Goal: Find specific page/section: Find specific page/section

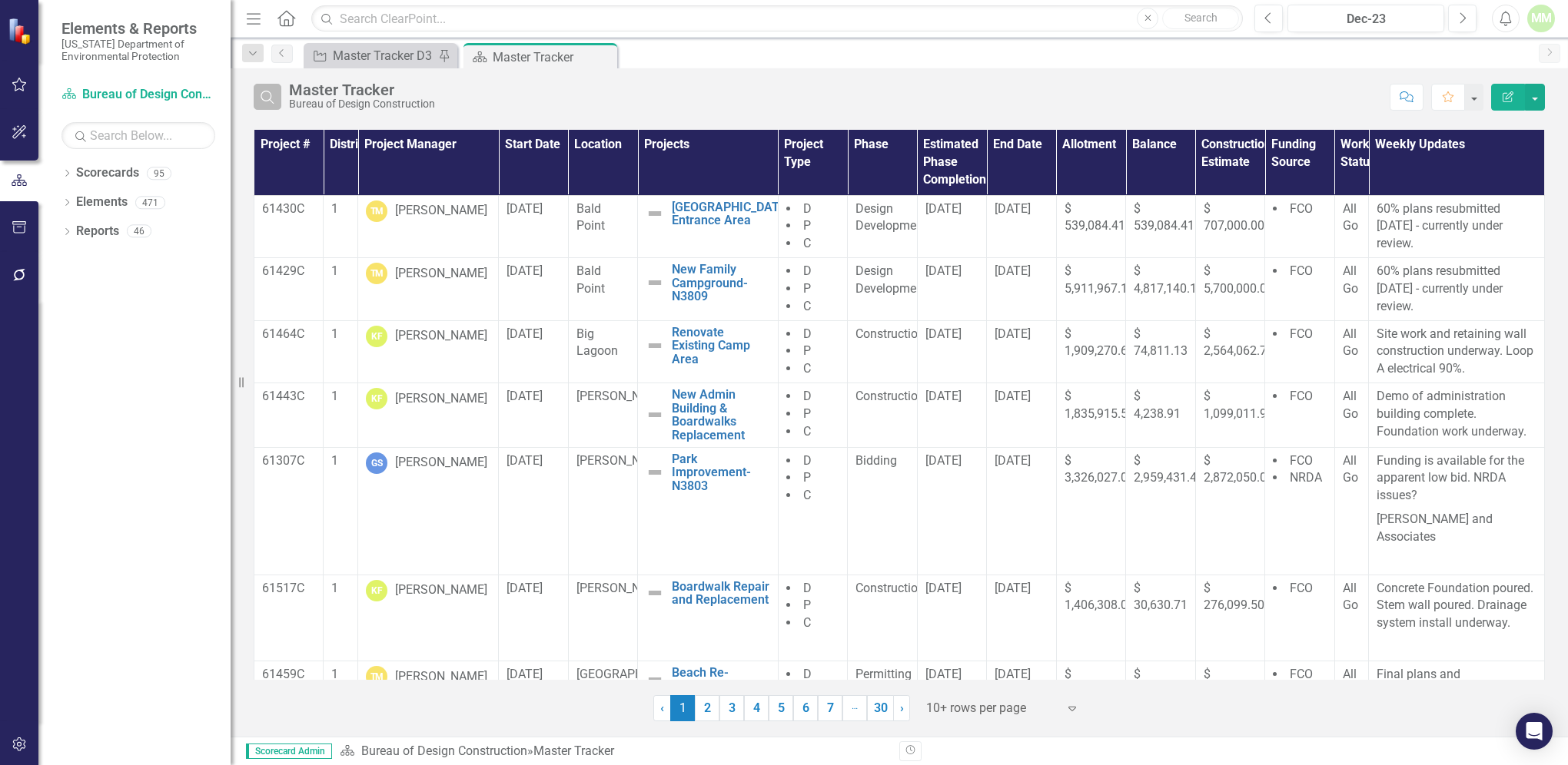
click at [267, 101] on icon "Search" at bounding box center [267, 97] width 17 height 14
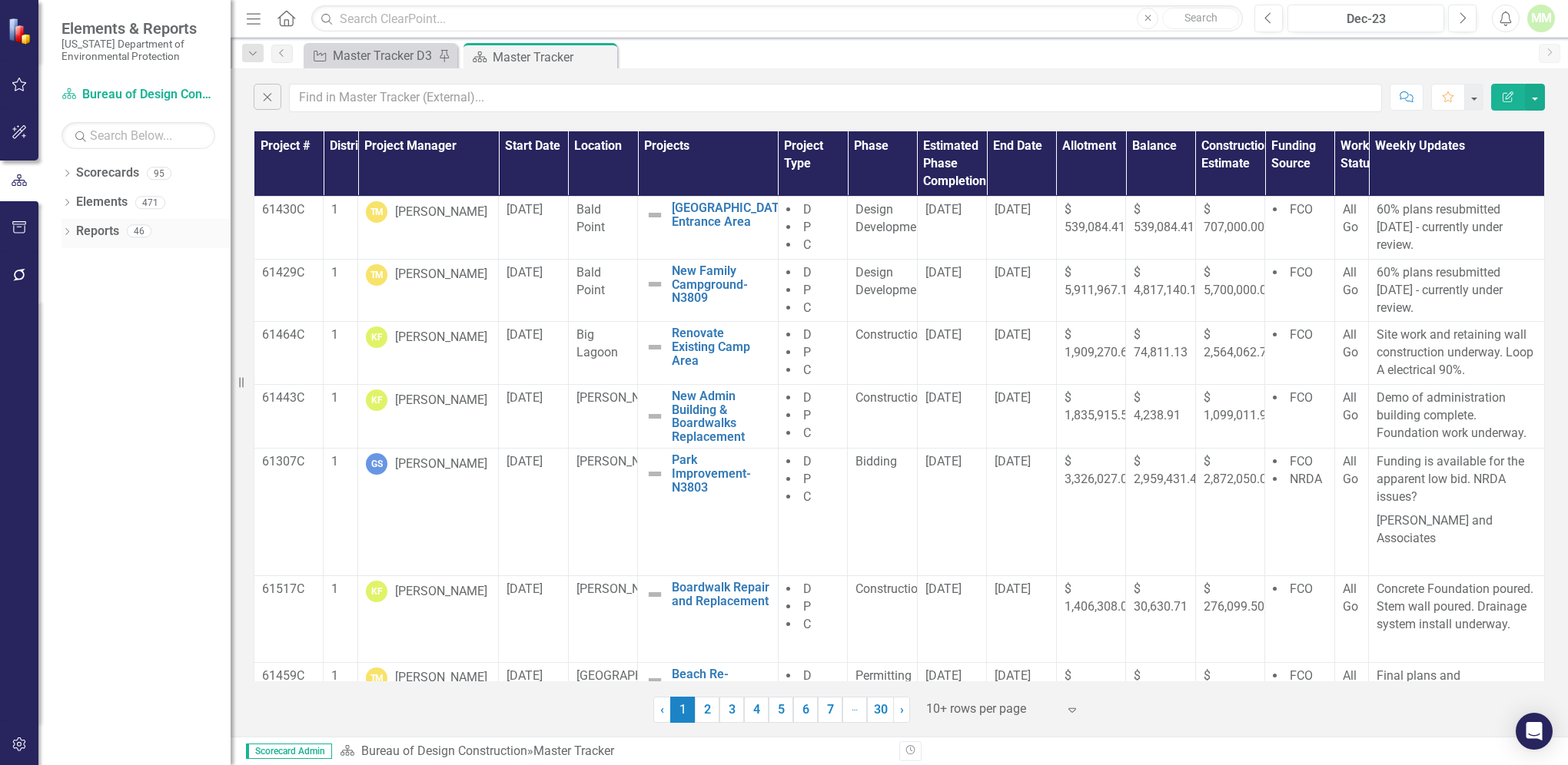
click at [101, 234] on link "Reports" at bounding box center [97, 232] width 43 height 18
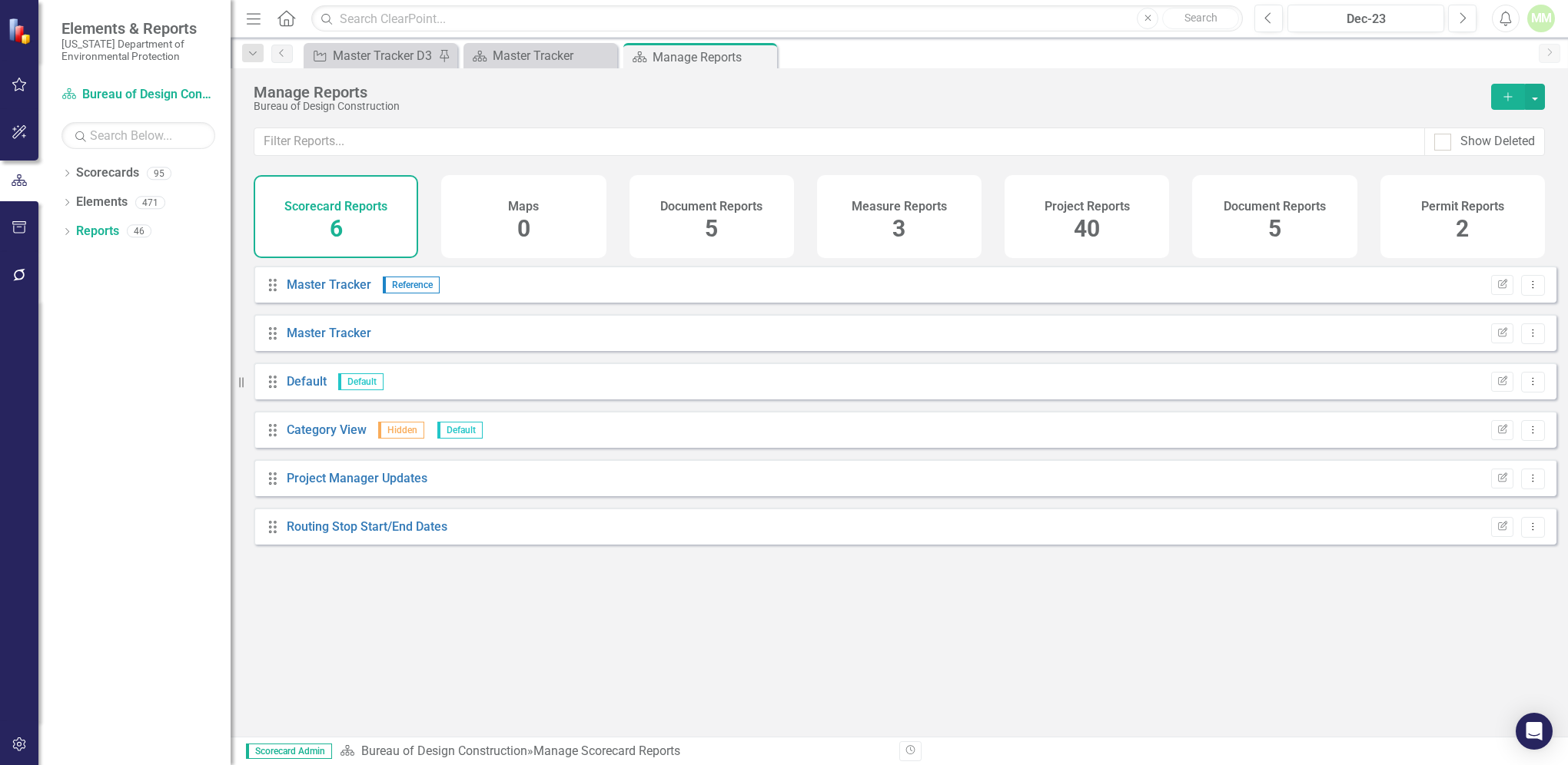
click at [1067, 220] on div "Project Reports 40" at bounding box center [1086, 217] width 164 height 83
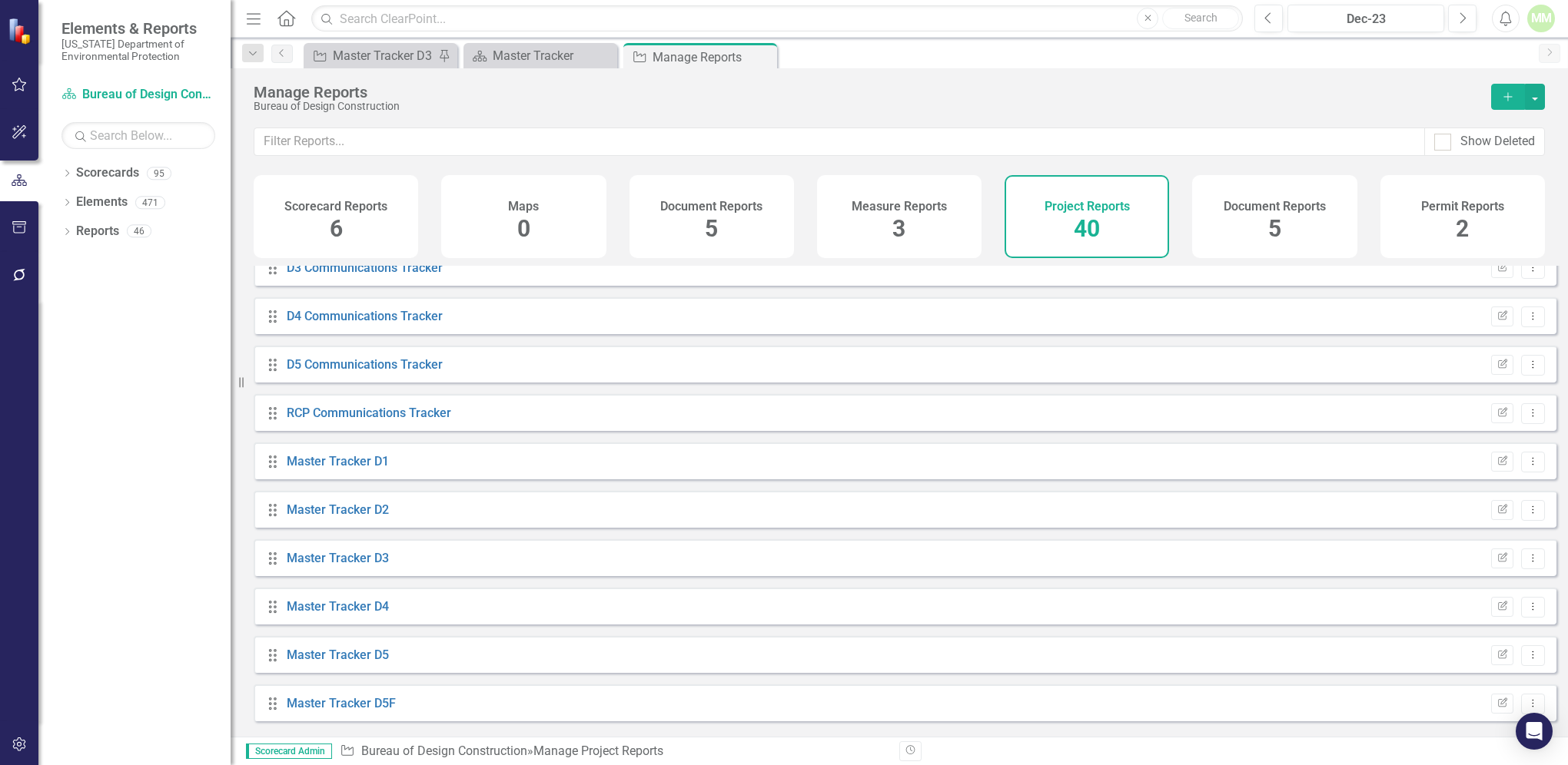
scroll to position [618, 0]
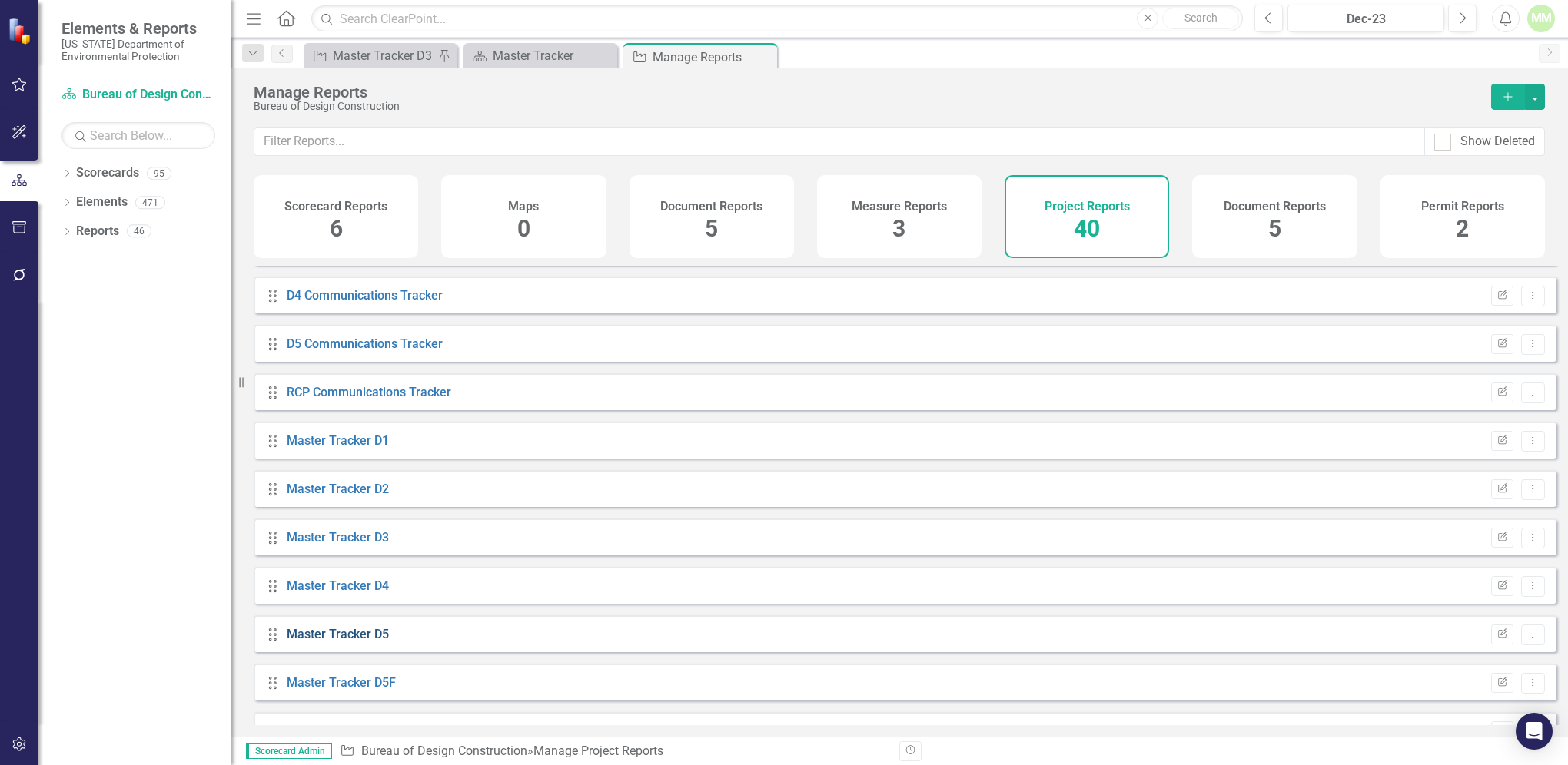
click at [345, 642] on link "Master Tracker D5" at bounding box center [337, 635] width 102 height 14
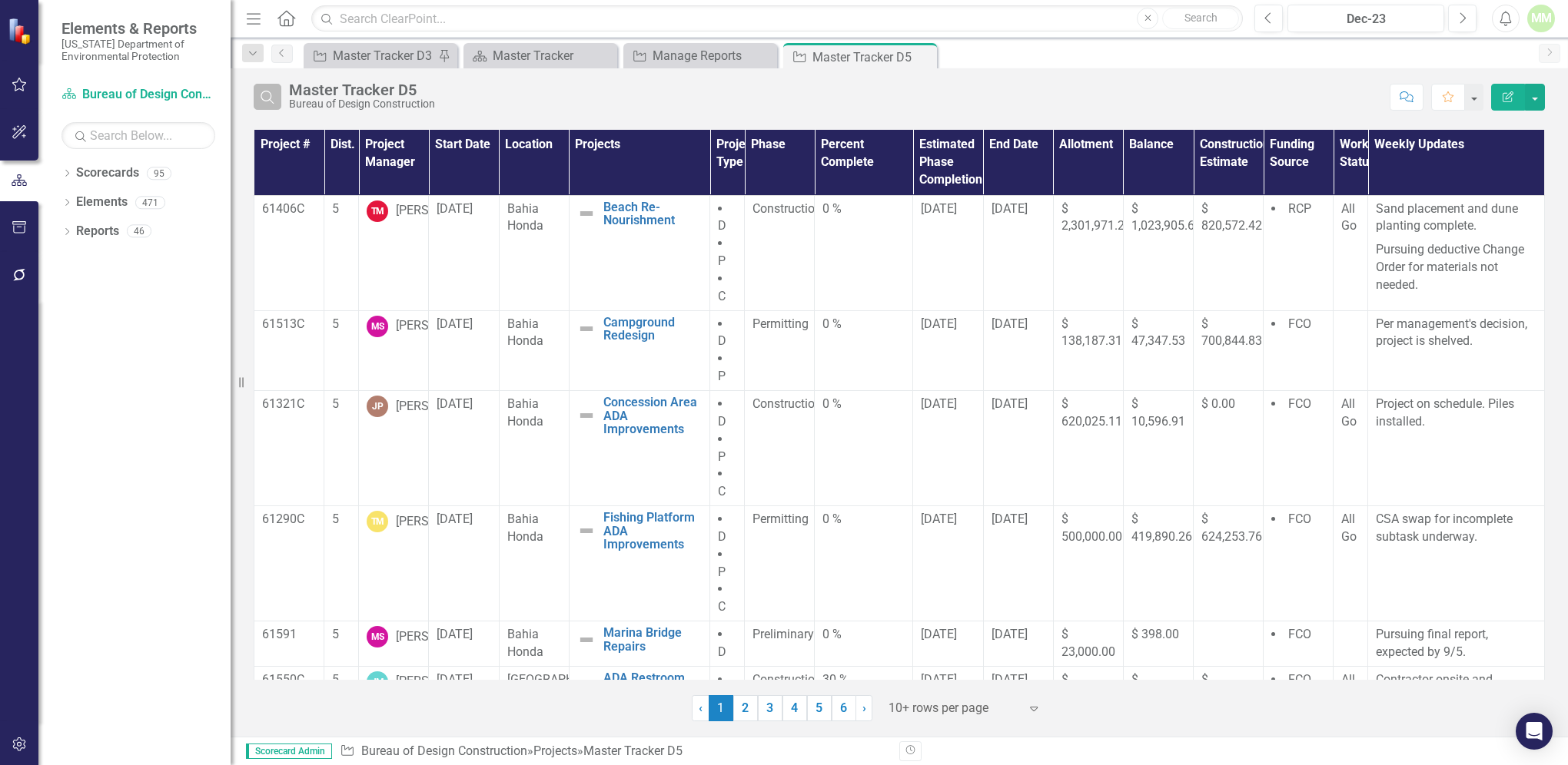
click at [273, 98] on icon "Search" at bounding box center [267, 97] width 17 height 14
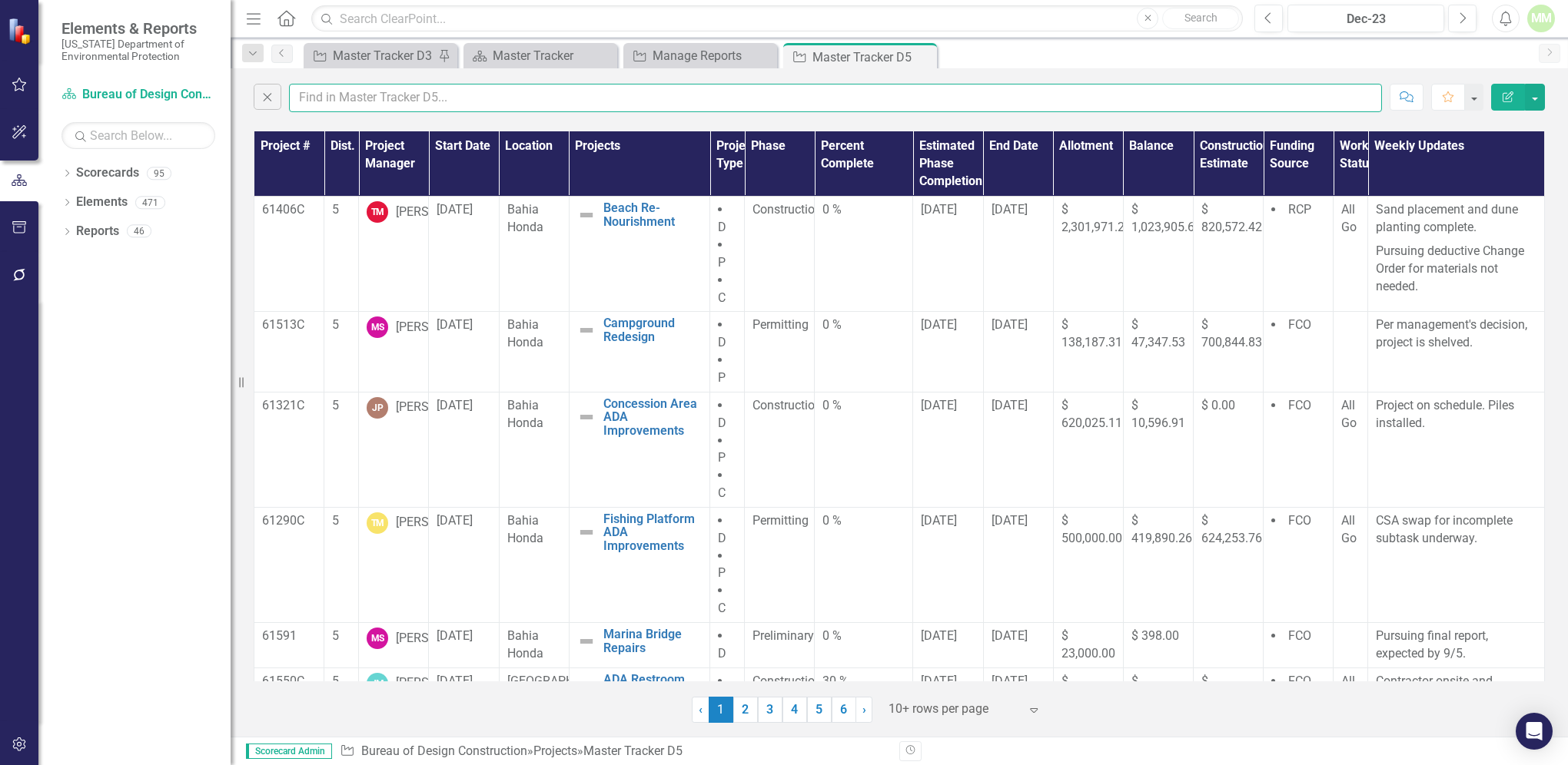
click at [356, 105] on input "text" at bounding box center [835, 97] width 1093 height 28
type input "[PERSON_NAME]"
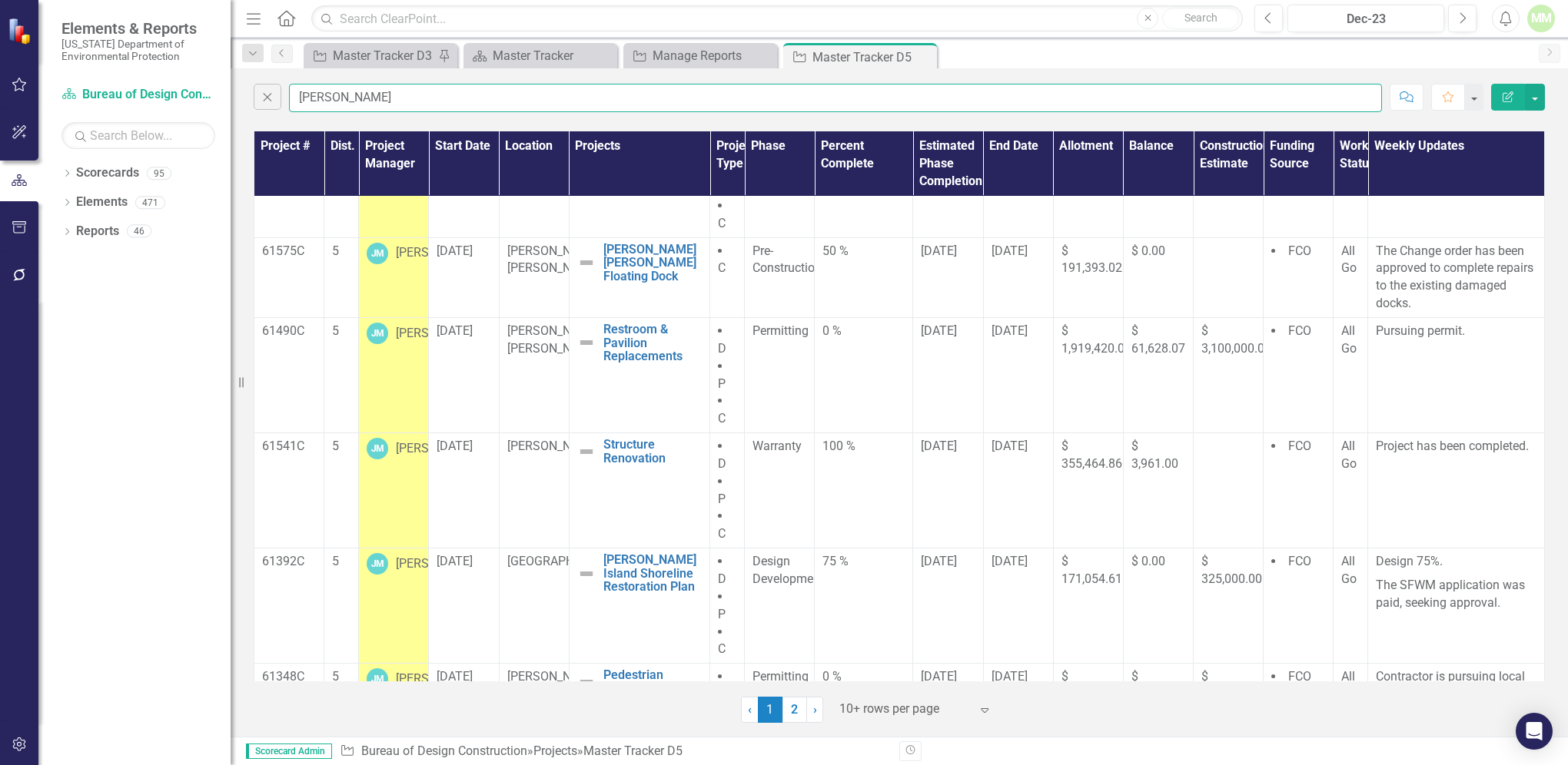
scroll to position [419, 0]
